Goal: Information Seeking & Learning: Learn about a topic

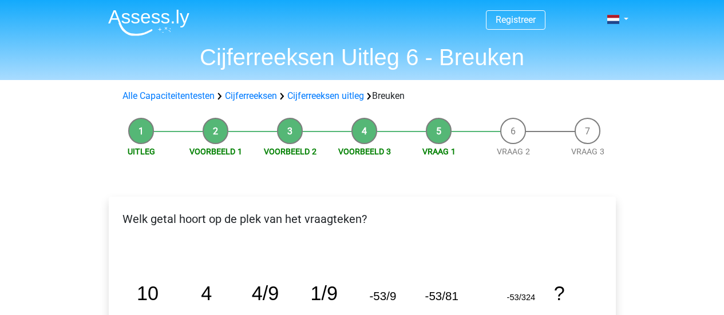
scroll to position [459, 0]
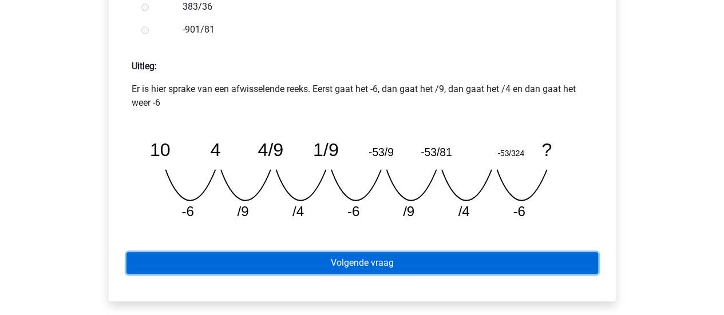
click at [387, 268] on link "Volgende vraag" at bounding box center [363, 263] width 472 height 22
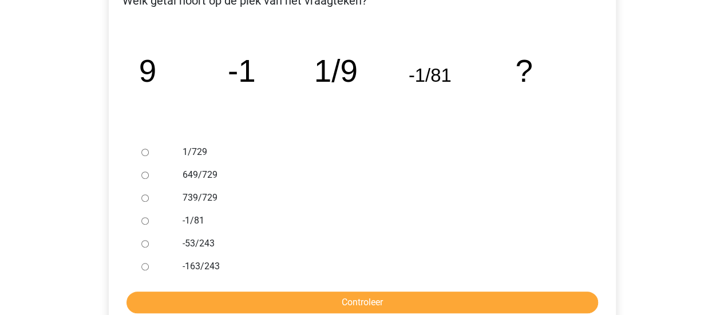
scroll to position [219, 0]
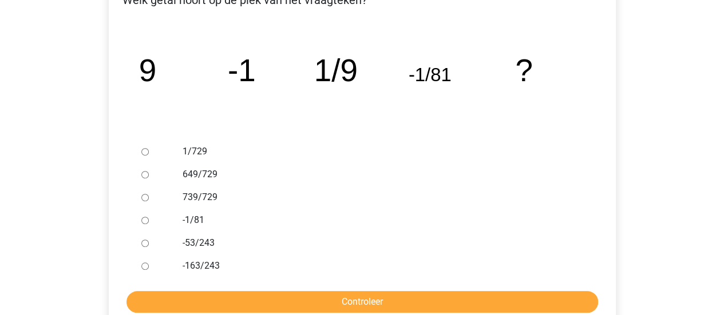
click at [148, 152] on input "1/729" at bounding box center [144, 151] width 7 height 7
radio input "true"
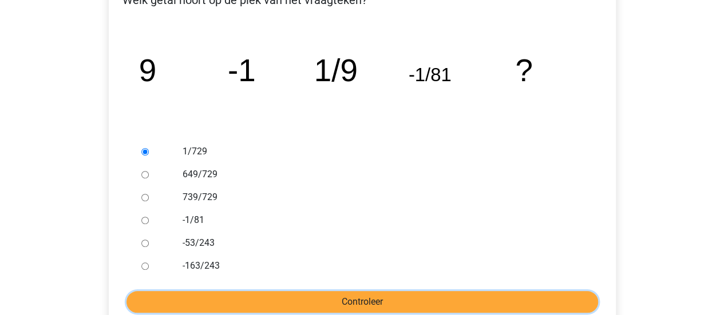
click at [301, 299] on input "Controleer" at bounding box center [363, 302] width 472 height 22
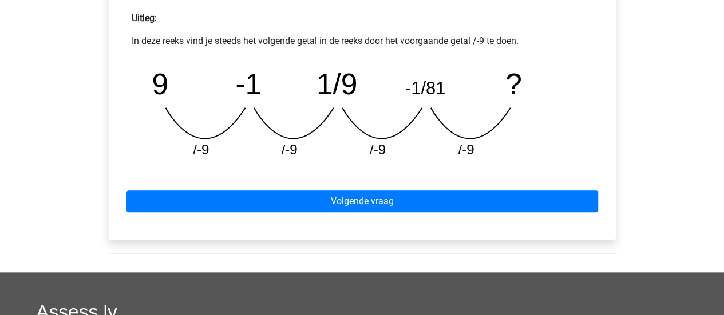
scroll to position [522, 0]
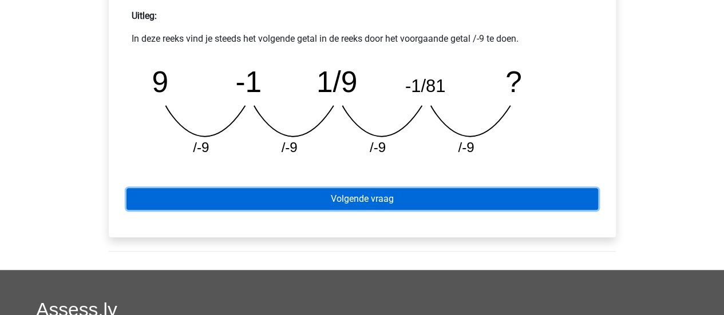
click at [364, 193] on link "Volgende vraag" at bounding box center [363, 199] width 472 height 22
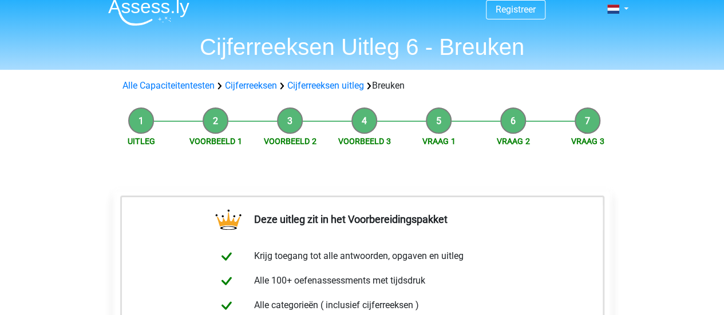
scroll to position [8, 0]
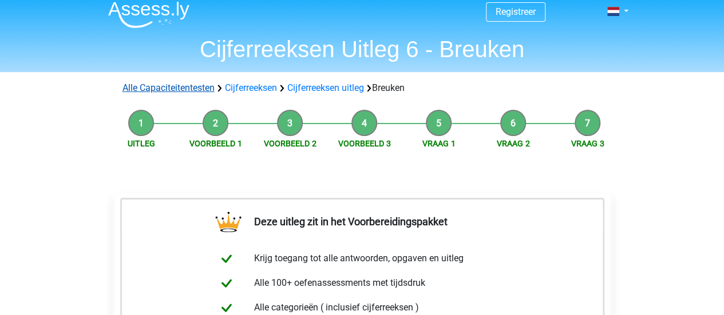
click at [209, 88] on link "Alle Capaciteitentesten" at bounding box center [169, 87] width 92 height 11
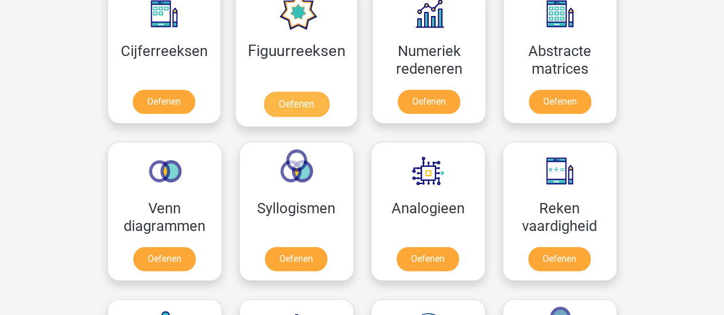
scroll to position [561, 0]
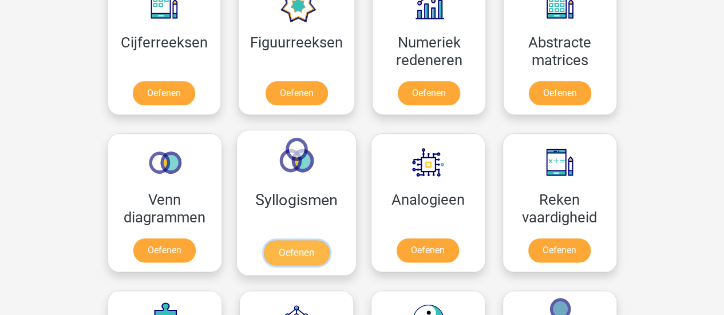
click at [310, 251] on link "Oefenen" at bounding box center [295, 252] width 65 height 25
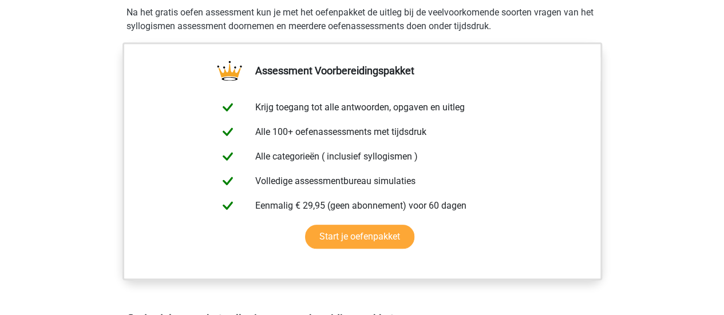
scroll to position [559, 0]
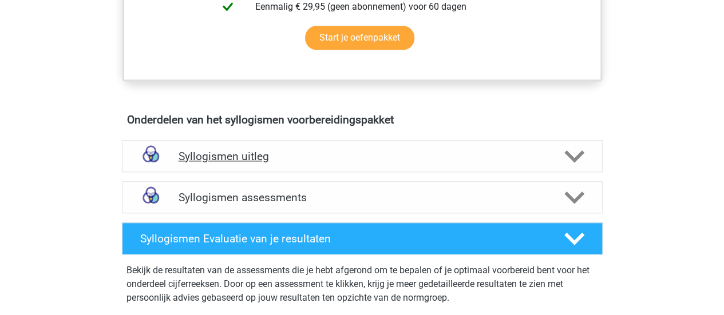
click at [345, 171] on div "Syllogismen uitleg" at bounding box center [362, 156] width 481 height 32
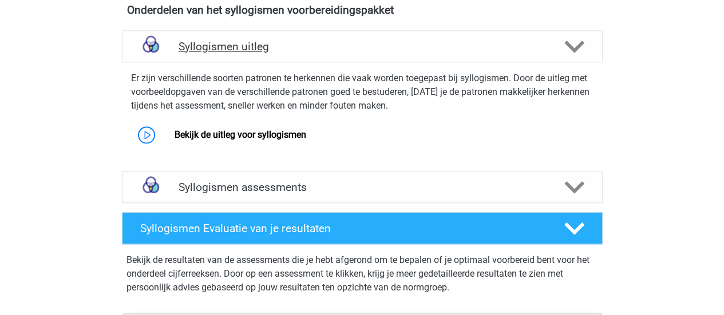
scroll to position [669, 0]
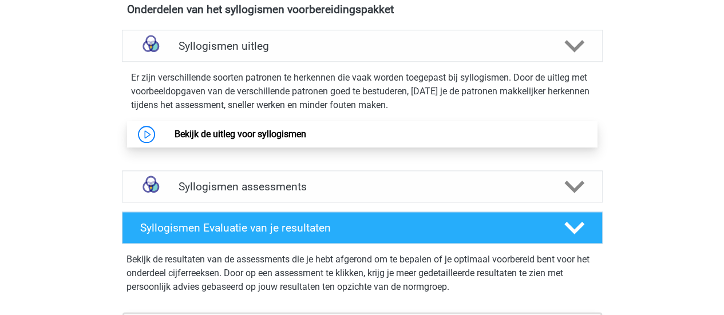
click at [289, 135] on link "Bekijk de uitleg voor syllogismen" at bounding box center [241, 134] width 132 height 11
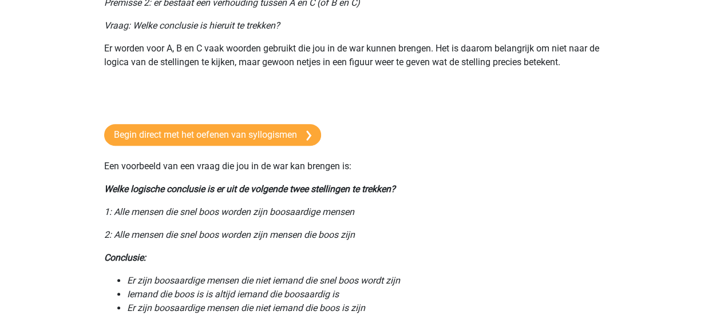
scroll to position [250, 0]
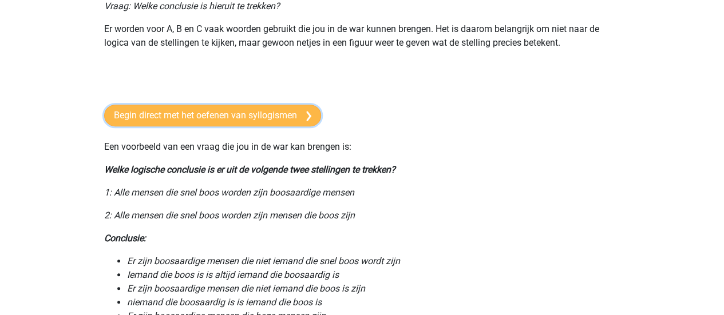
click at [273, 111] on link "Begin direct met het oefenen van syllogismen" at bounding box center [212, 116] width 217 height 22
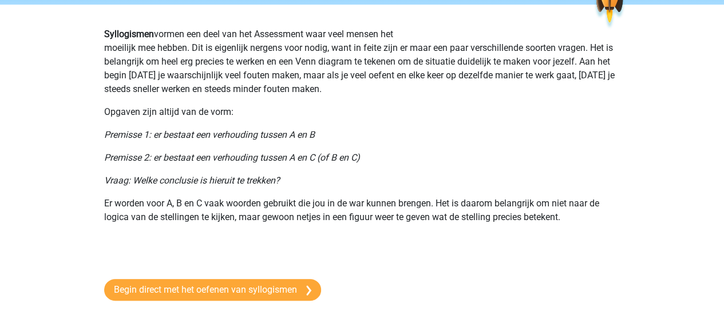
scroll to position [0, 0]
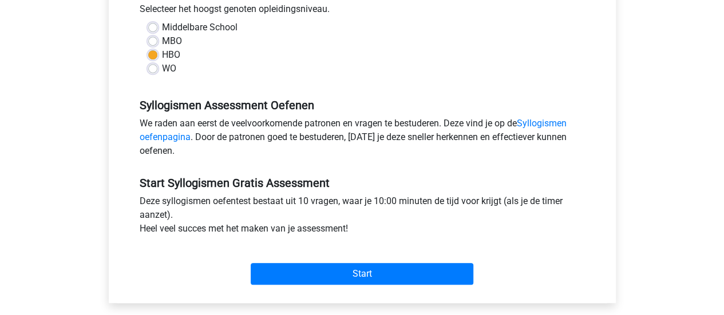
scroll to position [267, 0]
